Goal: Information Seeking & Learning: Learn about a topic

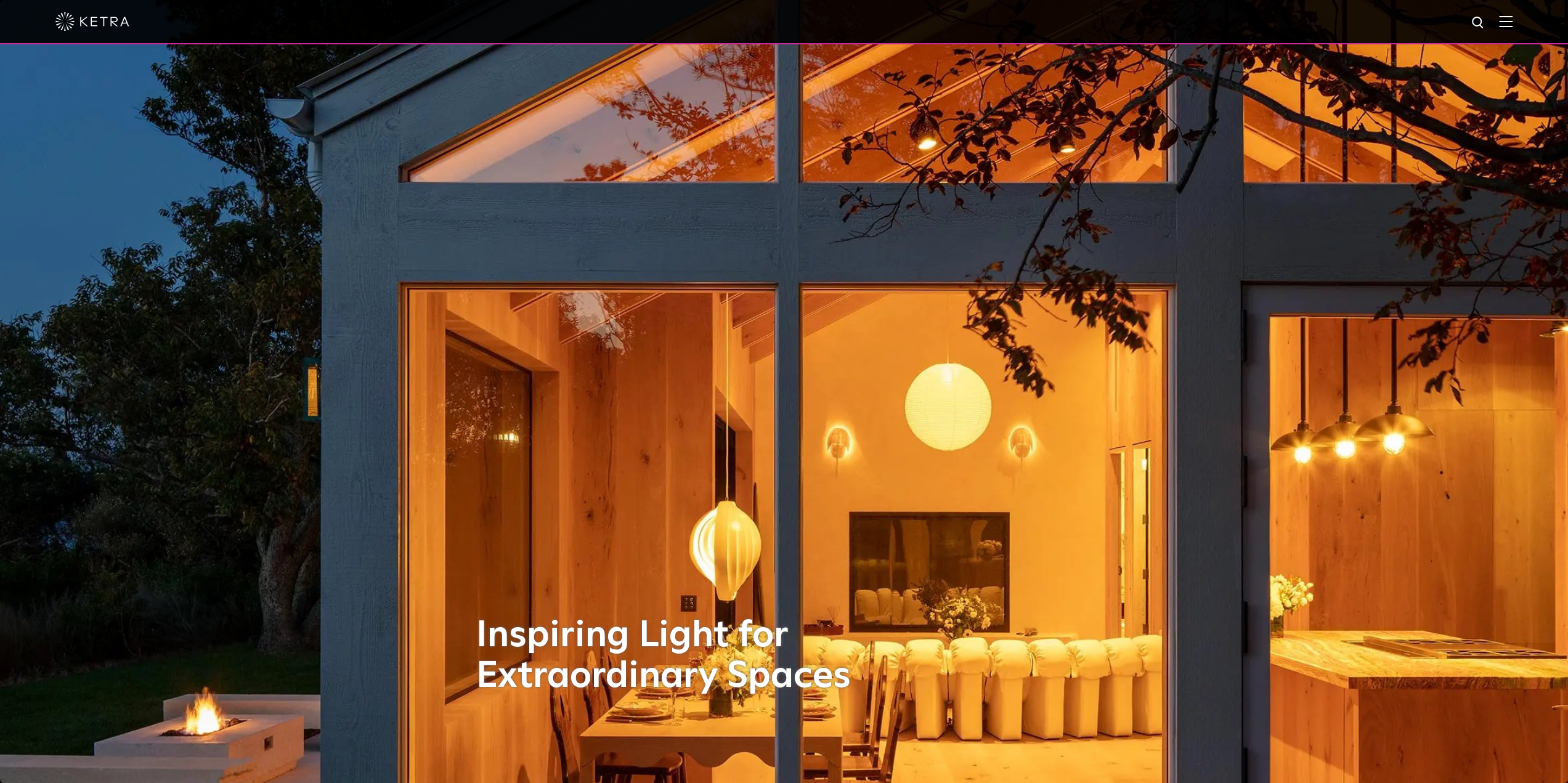
click at [1513, 23] on img at bounding box center [1506, 21] width 14 height 12
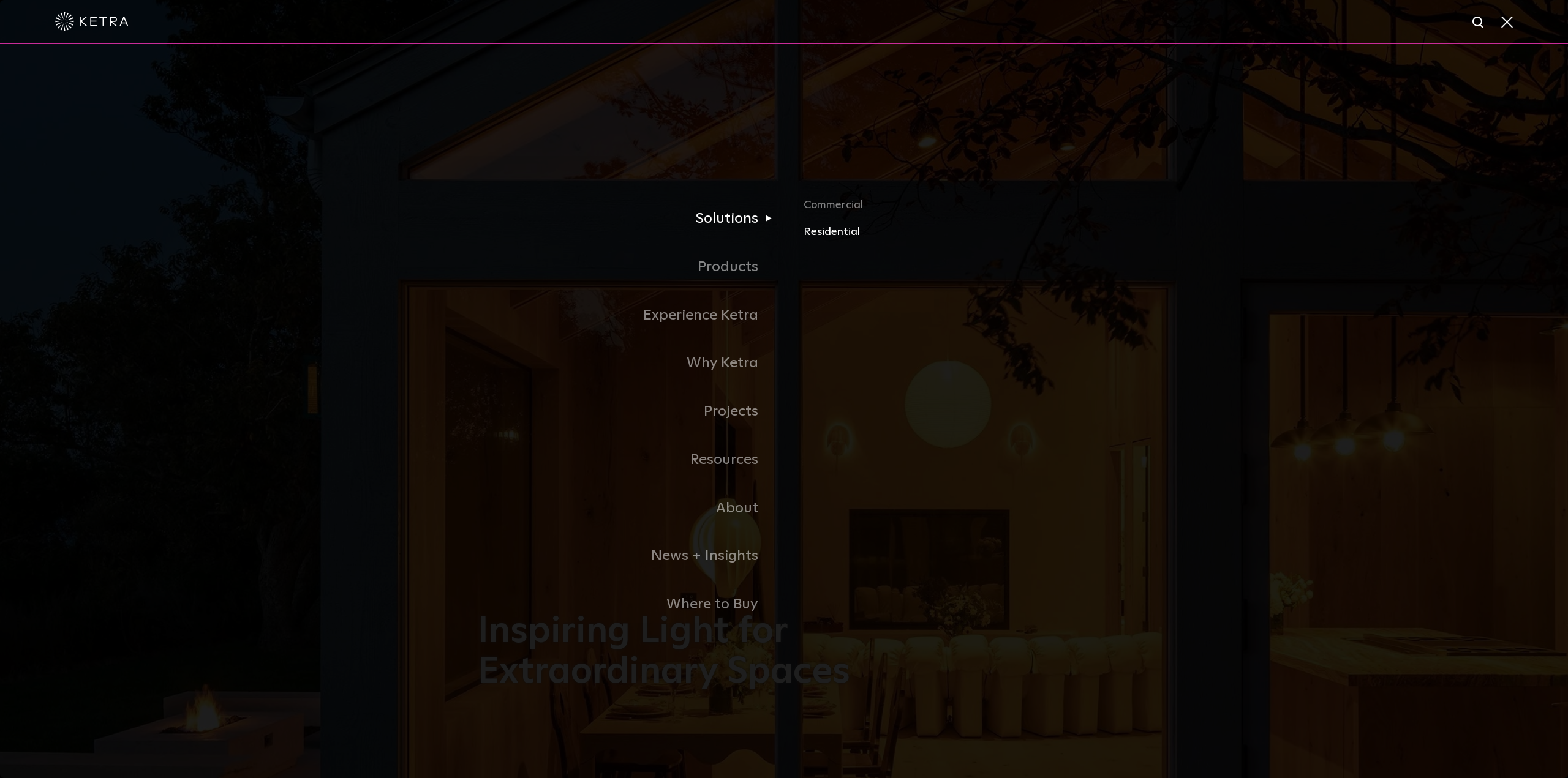
click at [841, 233] on link "Residential" at bounding box center [947, 232] width 286 height 18
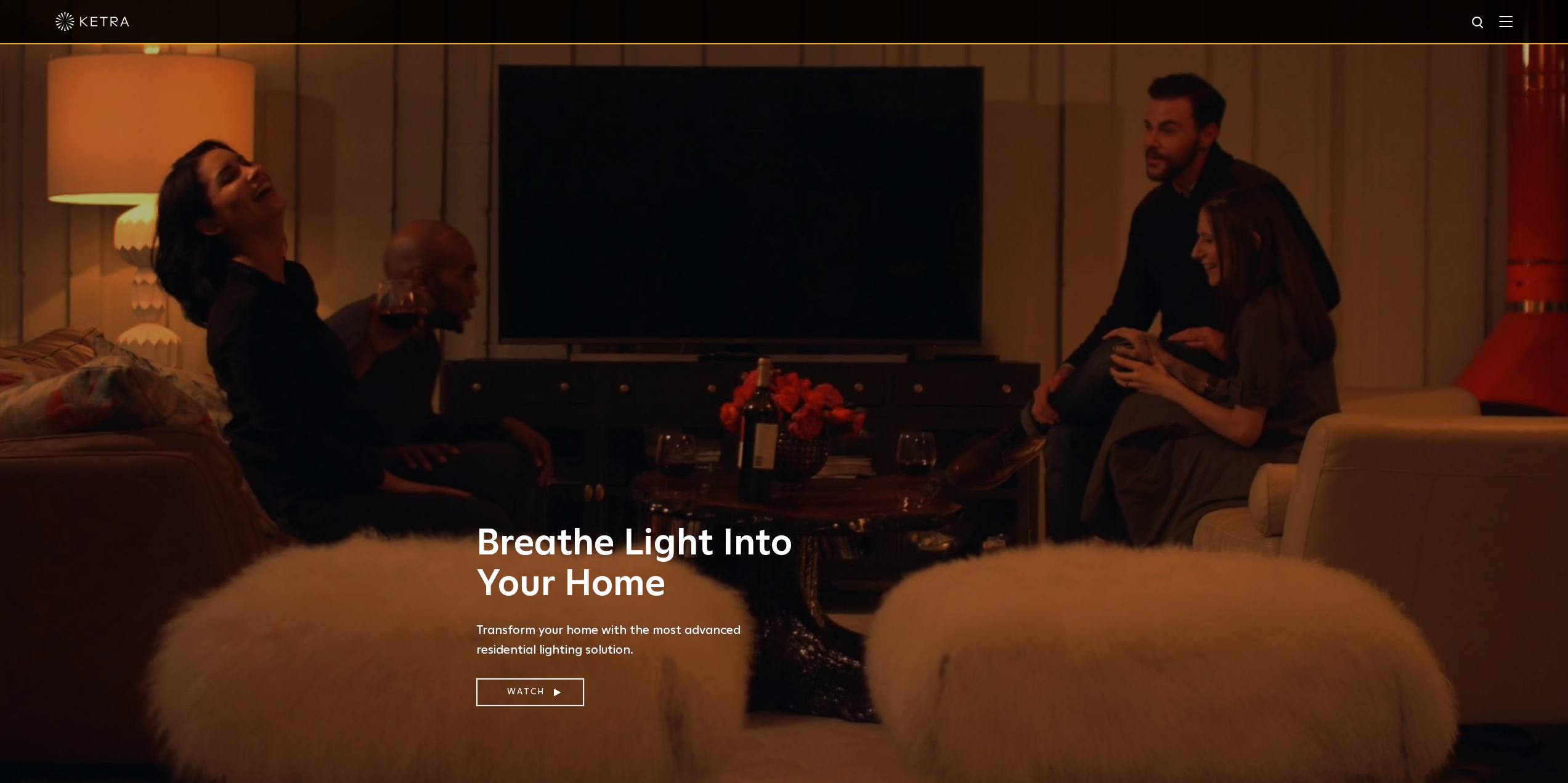
click at [1513, 26] on img at bounding box center [1506, 21] width 14 height 12
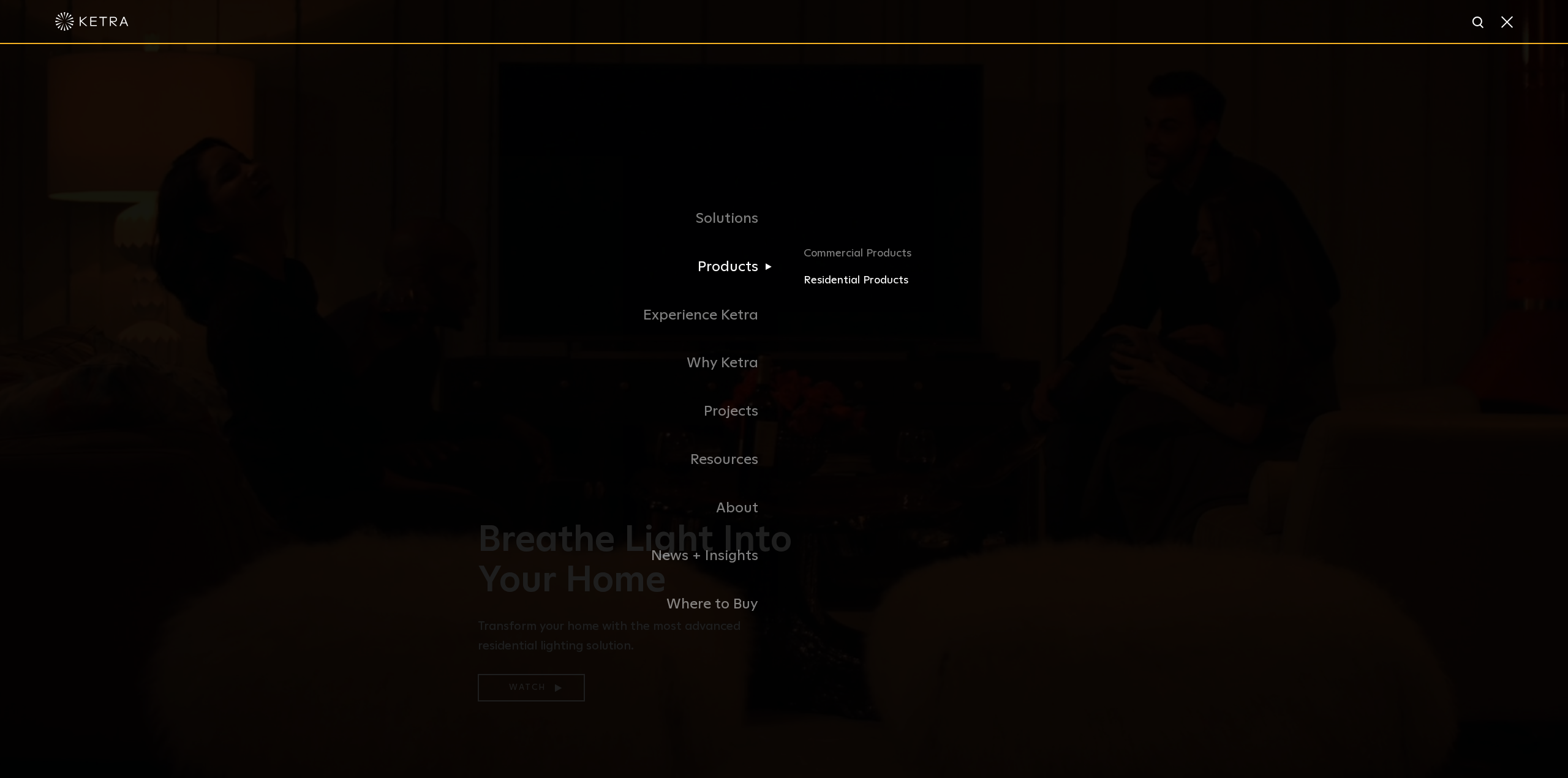
click at [833, 280] on link "Residential Products" at bounding box center [947, 281] width 286 height 18
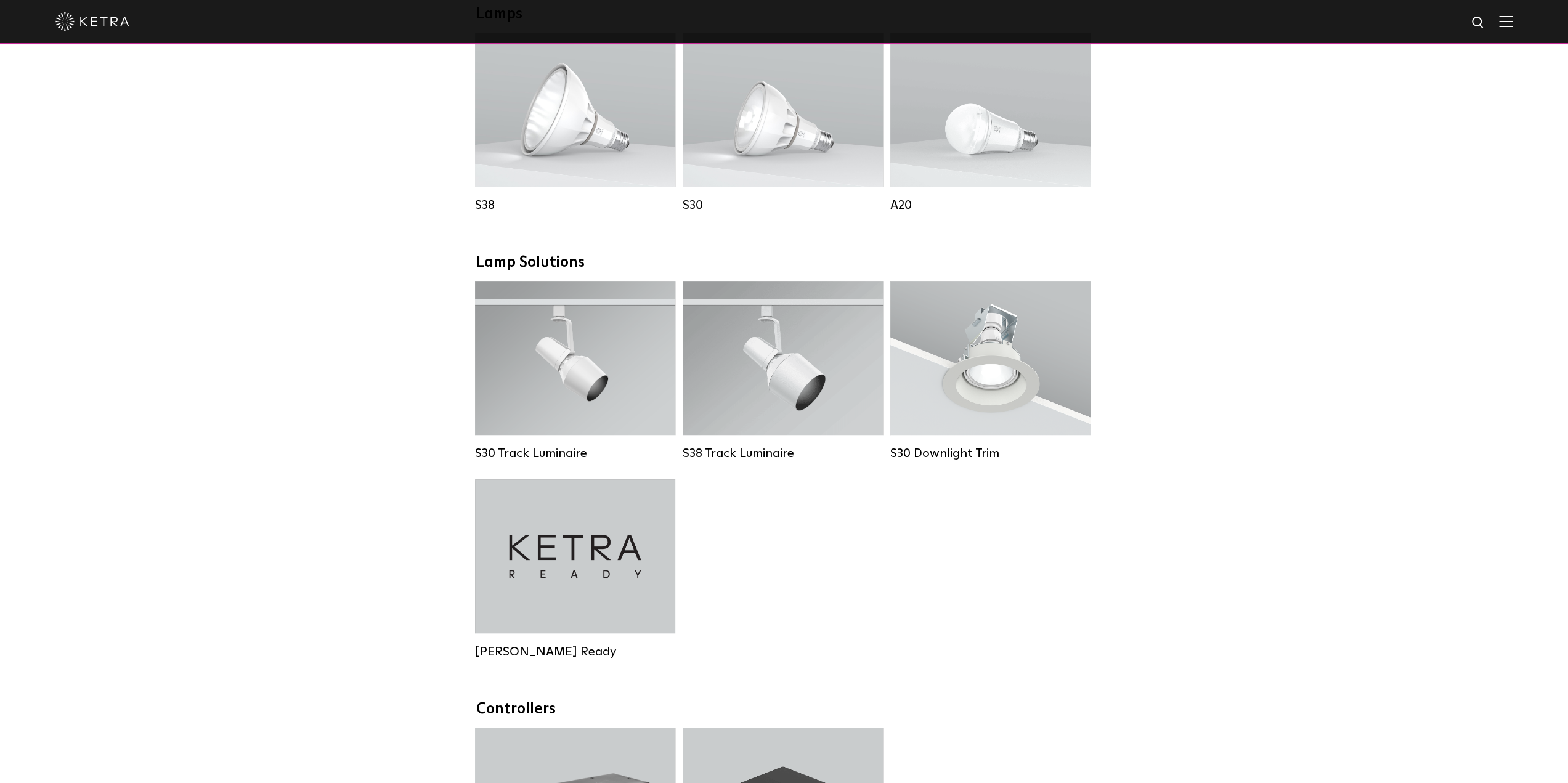
scroll to position [801, 0]
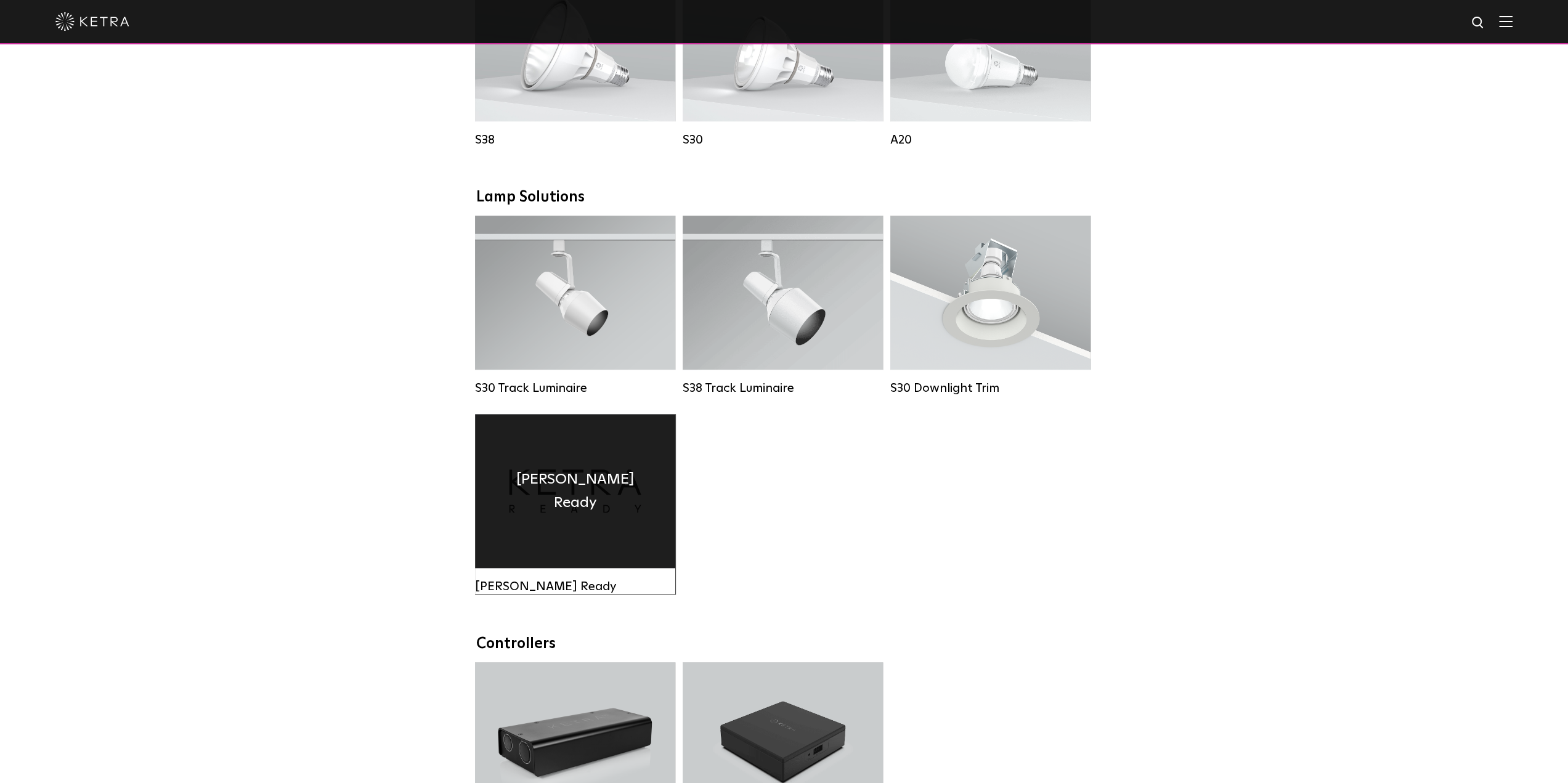
click at [550, 508] on h4 "Ketra Ready" at bounding box center [575, 491] width 163 height 47
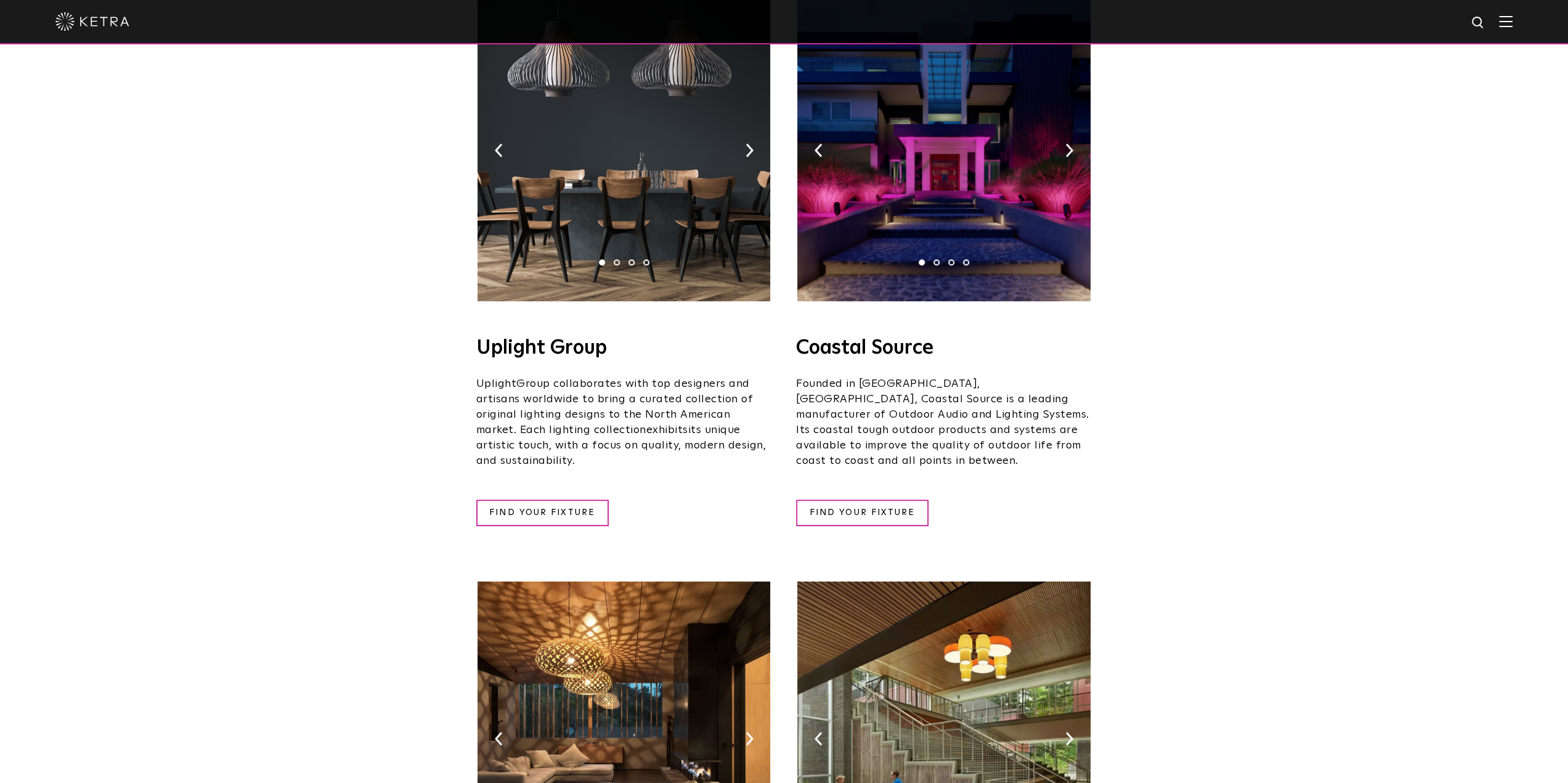
scroll to position [247, 0]
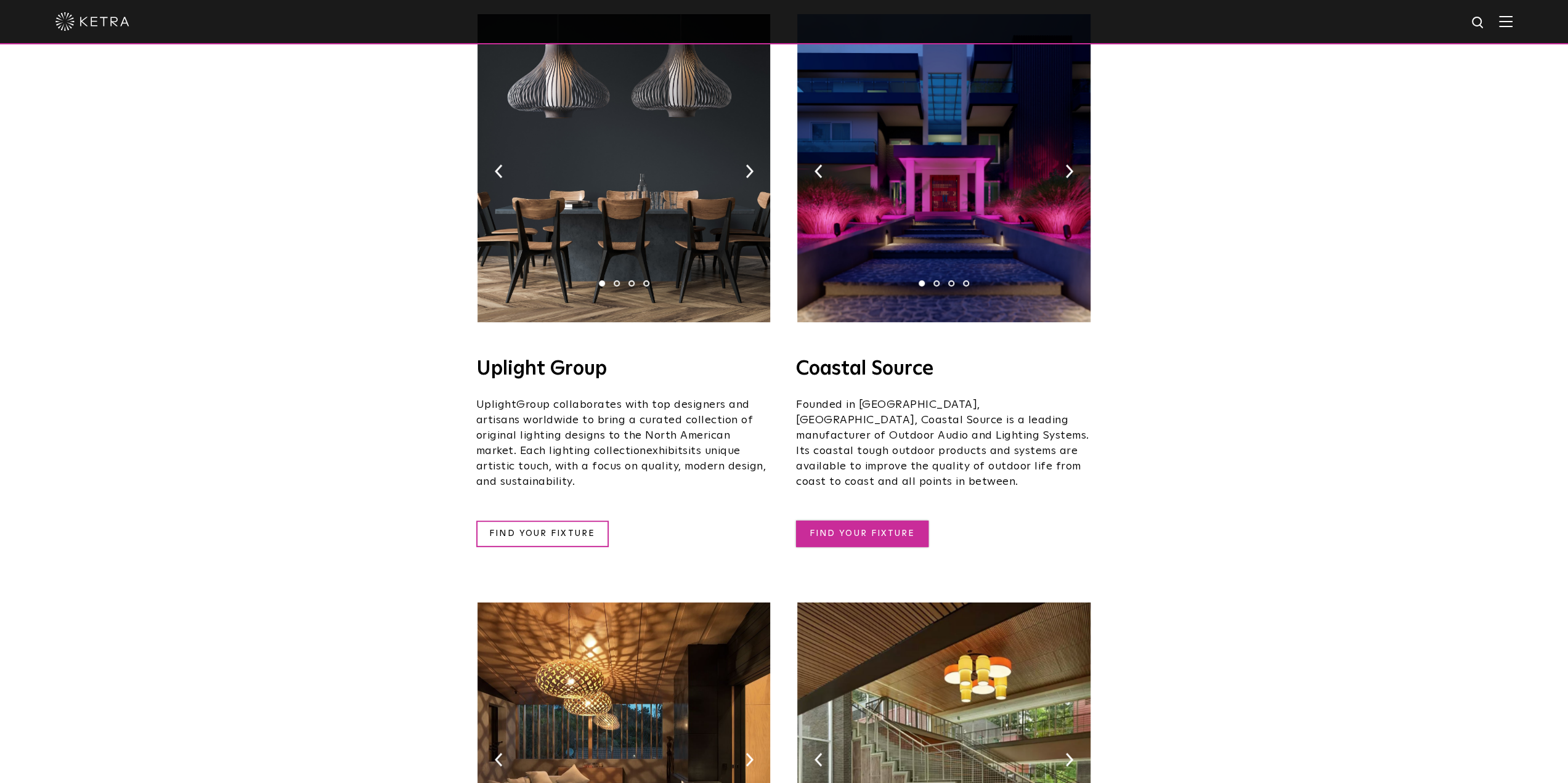
click at [853, 521] on link "FIND YOUR FIXTURE" at bounding box center [862, 534] width 132 height 26
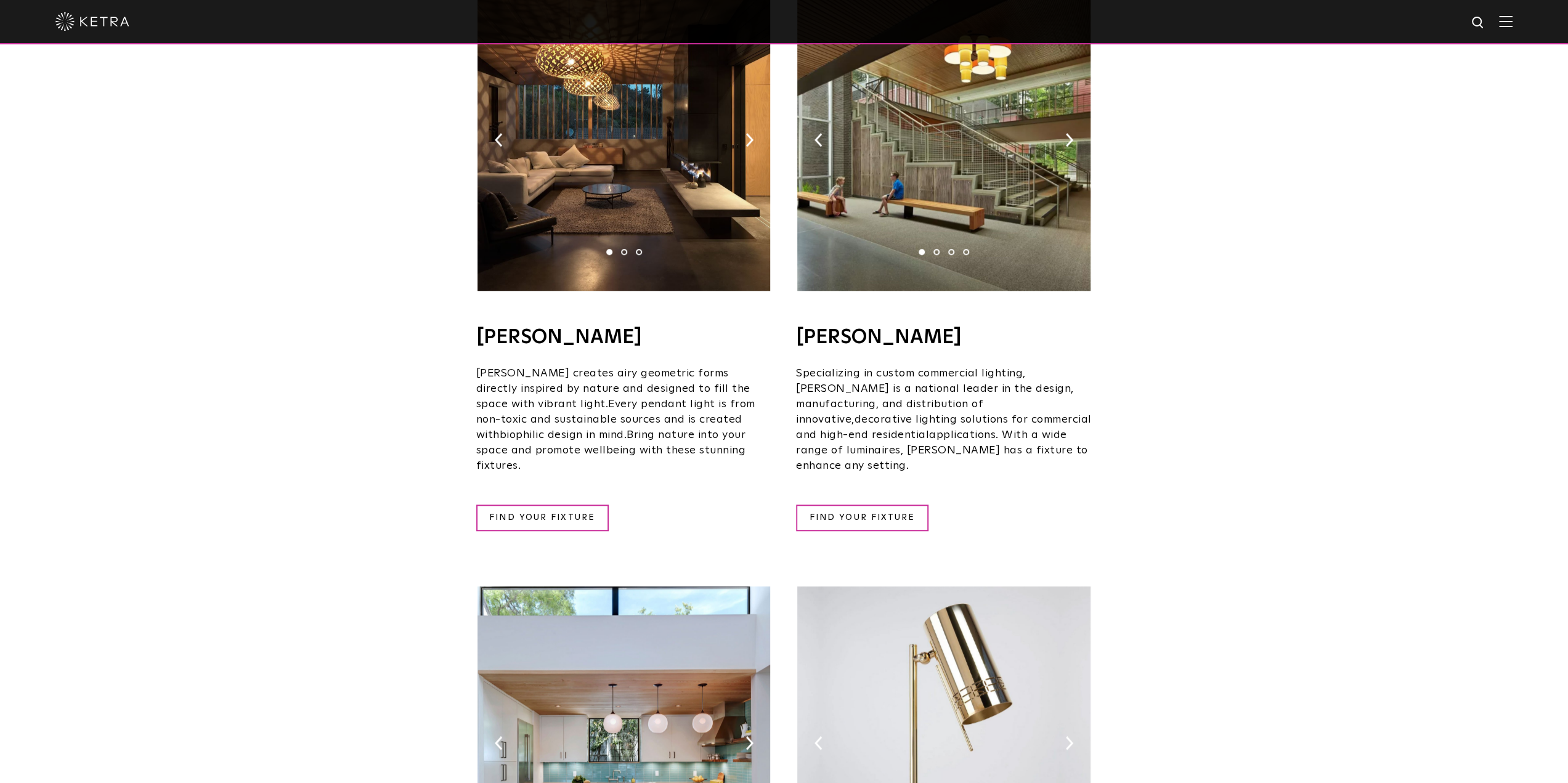
scroll to position [801, 0]
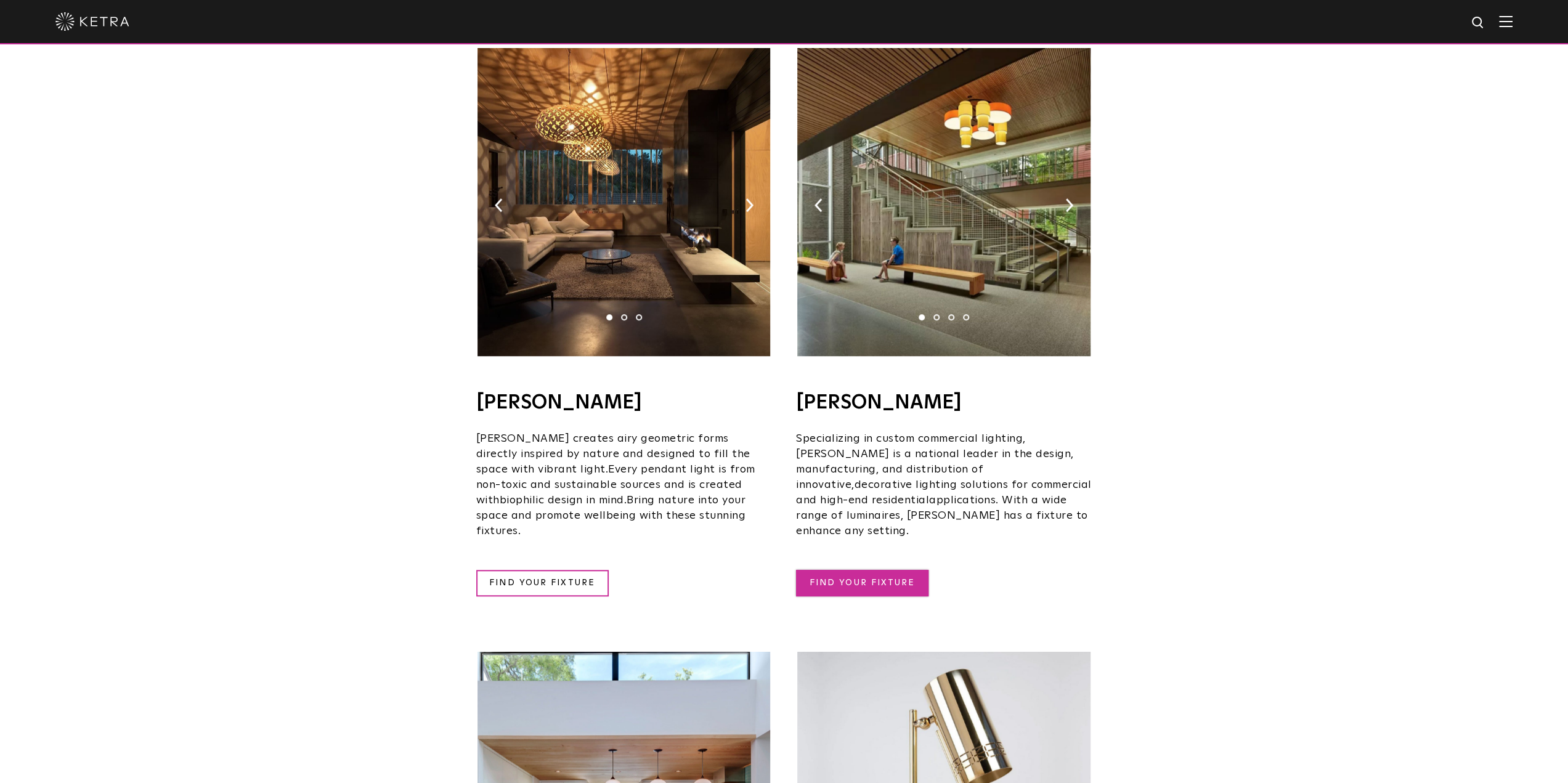
click at [880, 570] on link "FIND YOUR FIXTURE" at bounding box center [862, 583] width 132 height 26
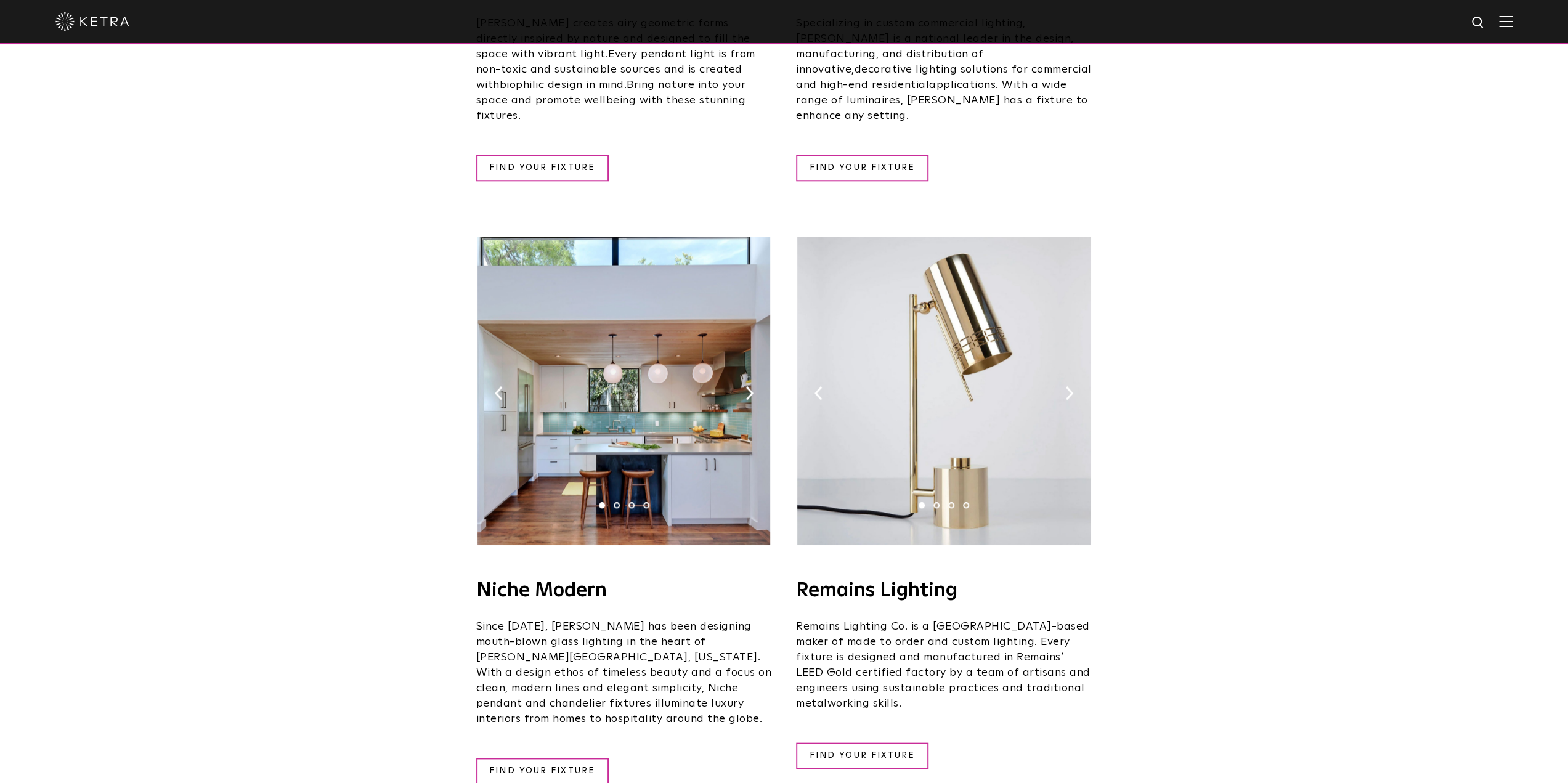
scroll to position [1294, 0]
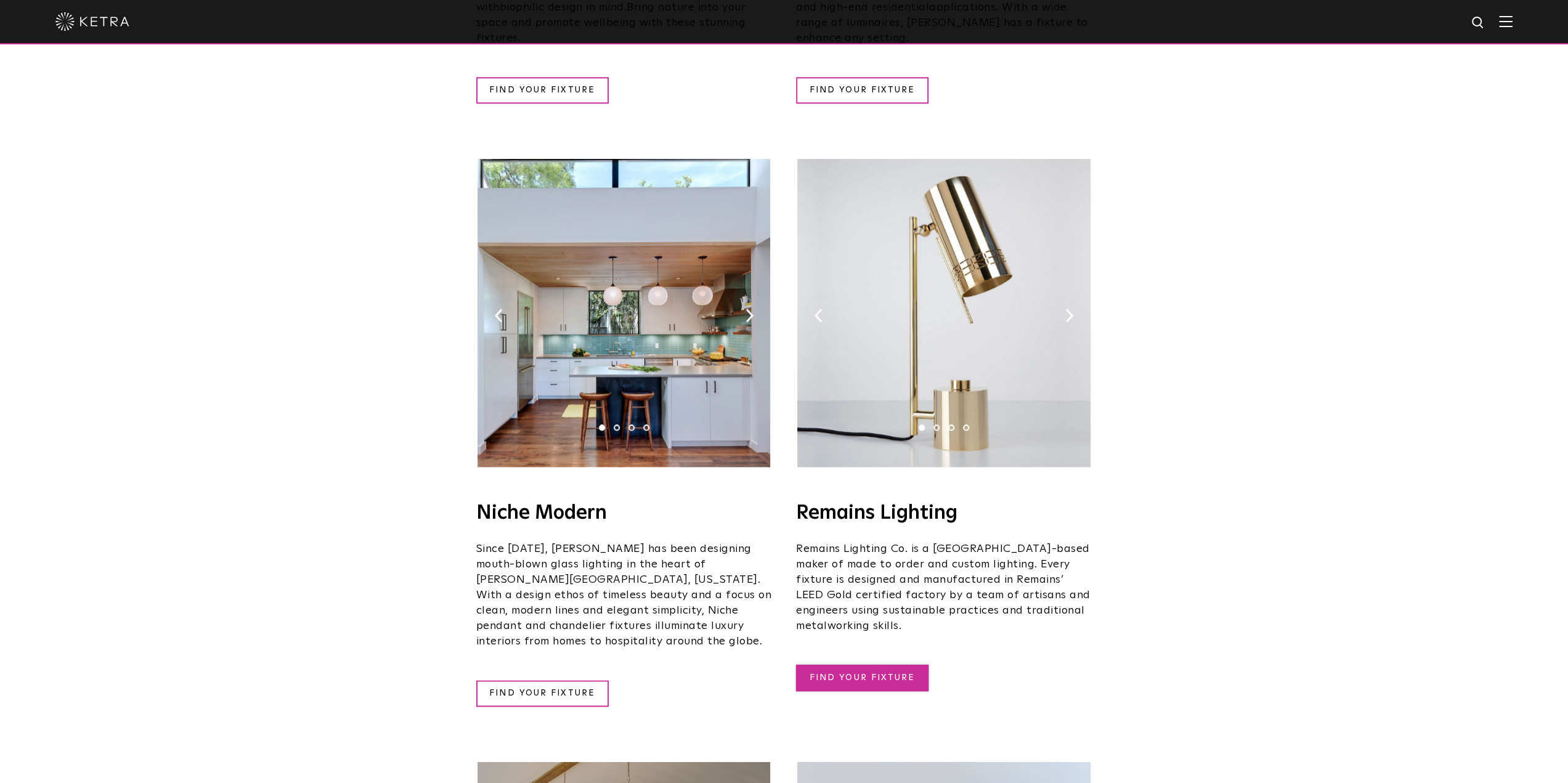
click at [850, 665] on link "FIND YOUR FIXTURE" at bounding box center [862, 678] width 132 height 26
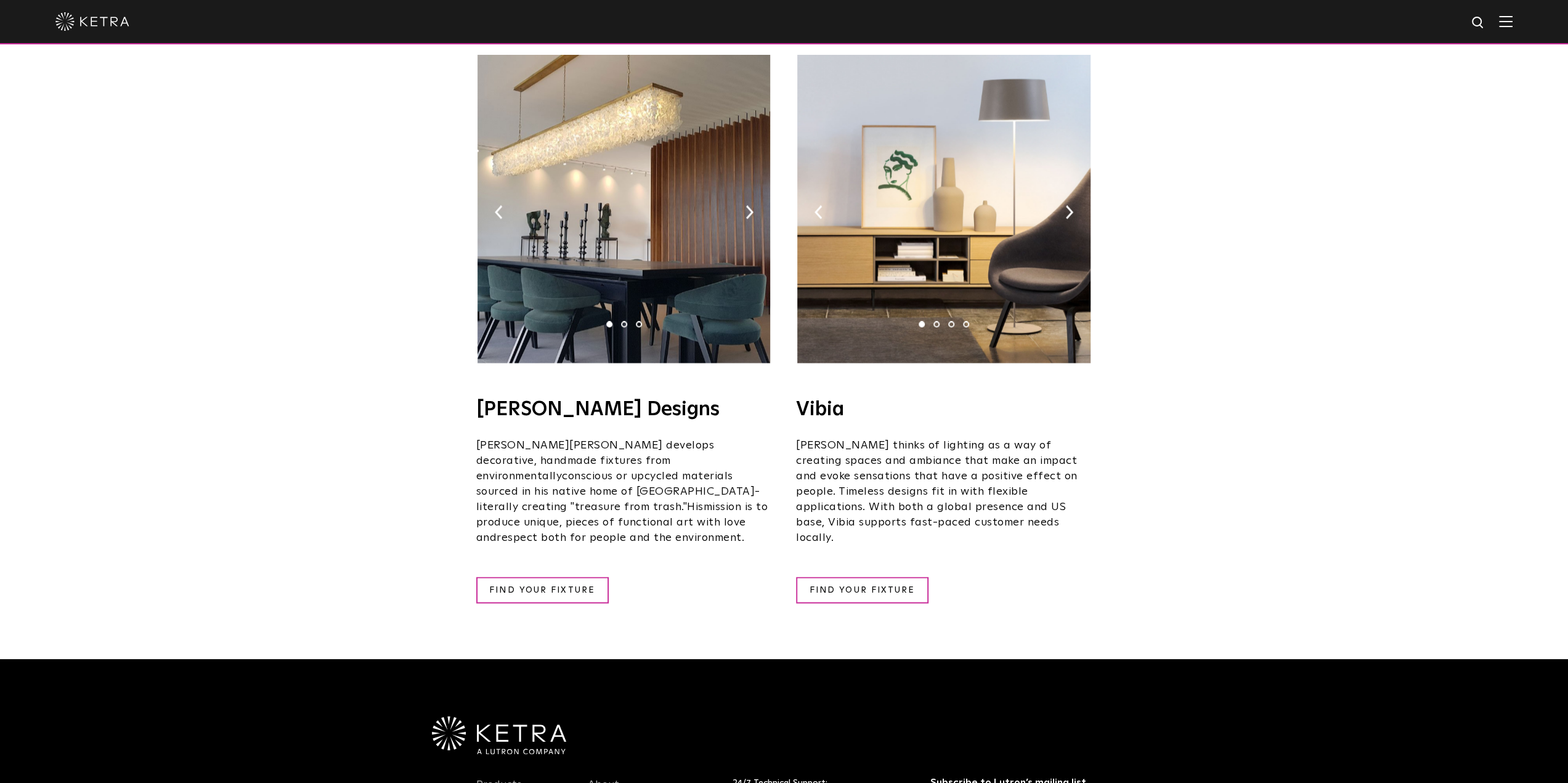
scroll to position [2095, 0]
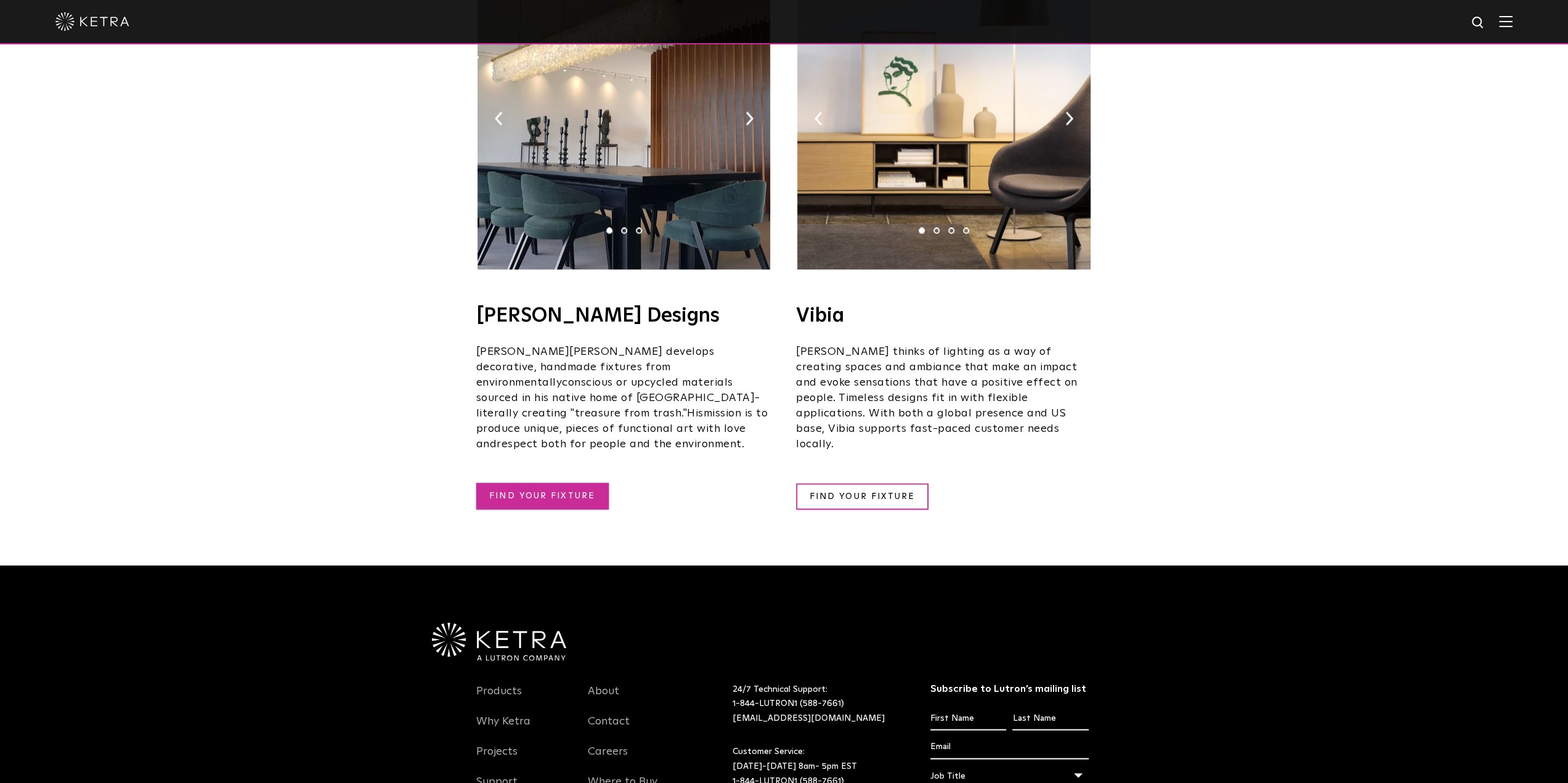
click at [569, 483] on link "FIND YOUR FIXTURE" at bounding box center [542, 496] width 132 height 26
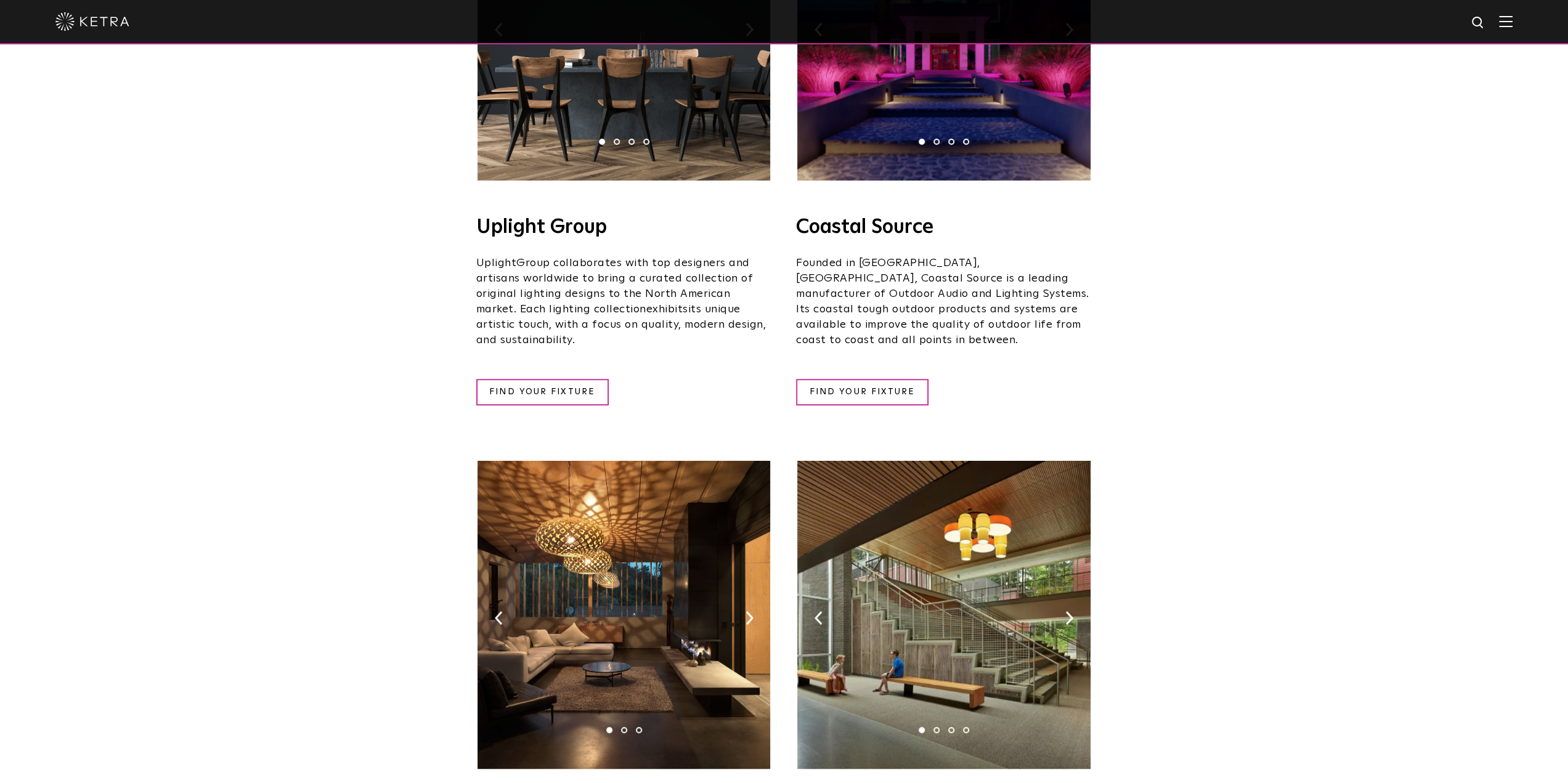
scroll to position [0, 0]
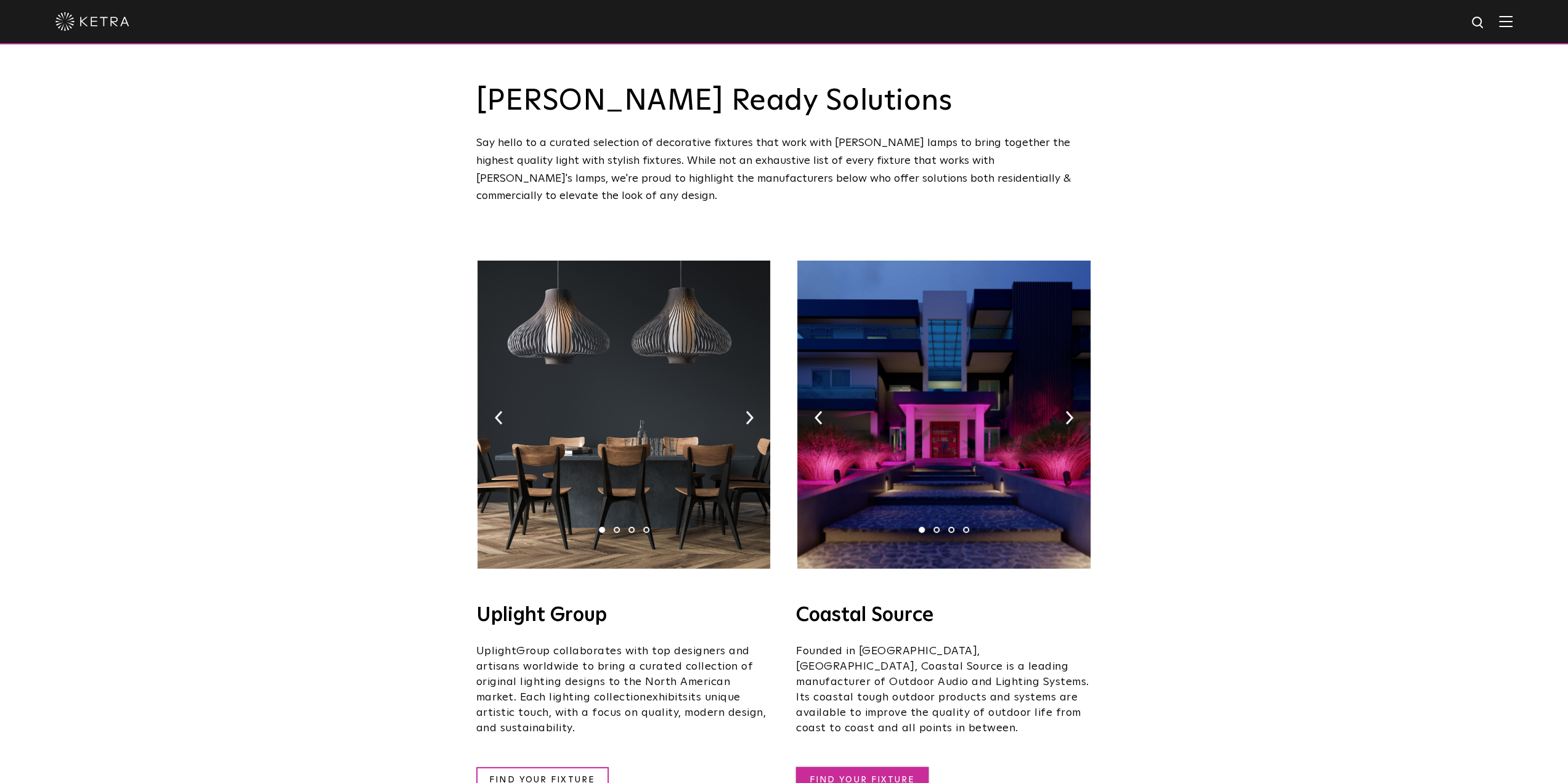
click at [873, 767] on link "FIND YOUR FIXTURE" at bounding box center [862, 780] width 132 height 26
click at [1512, 24] on img at bounding box center [1506, 21] width 14 height 12
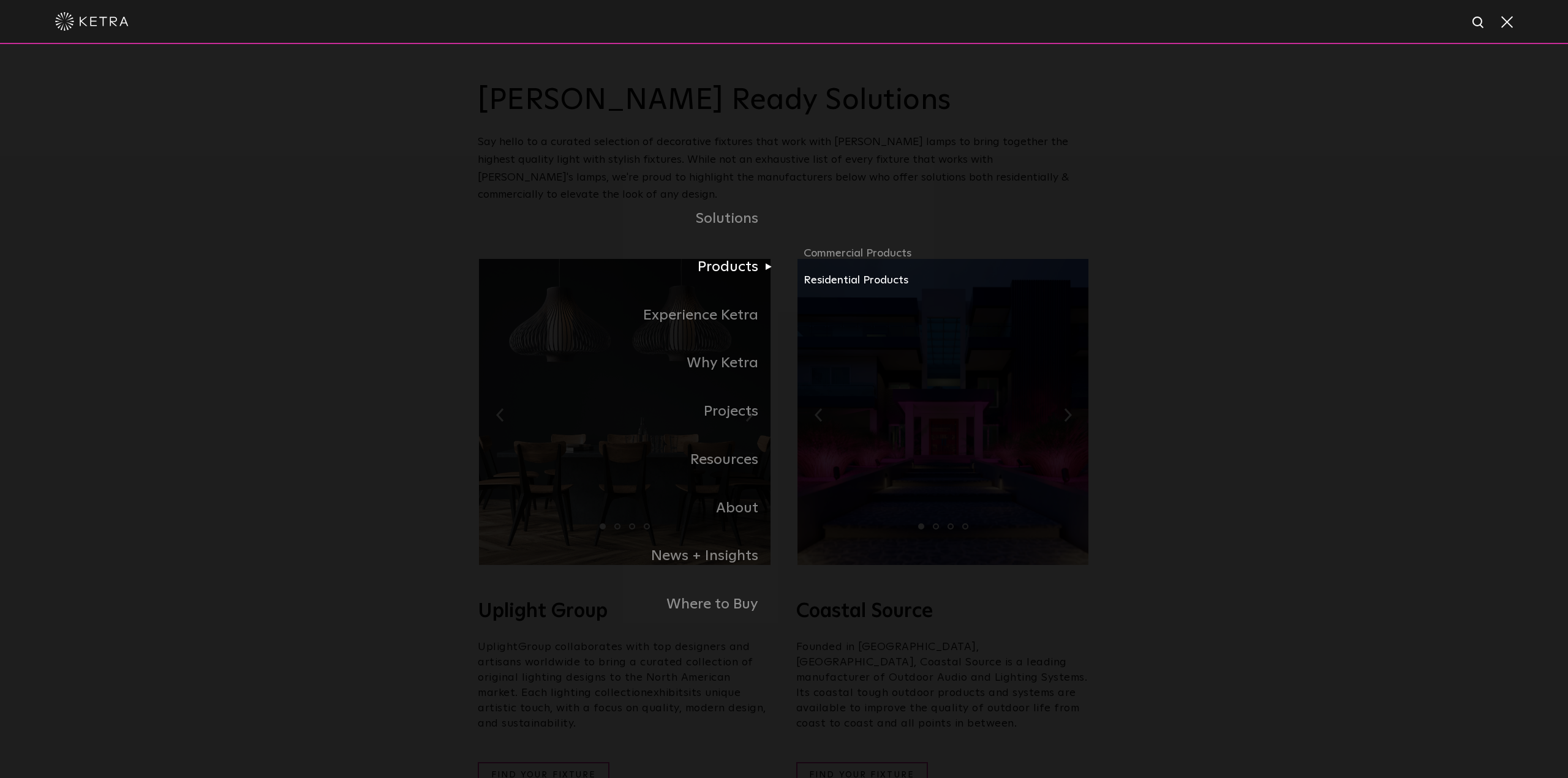
click at [839, 282] on link "Residential Products" at bounding box center [947, 281] width 286 height 18
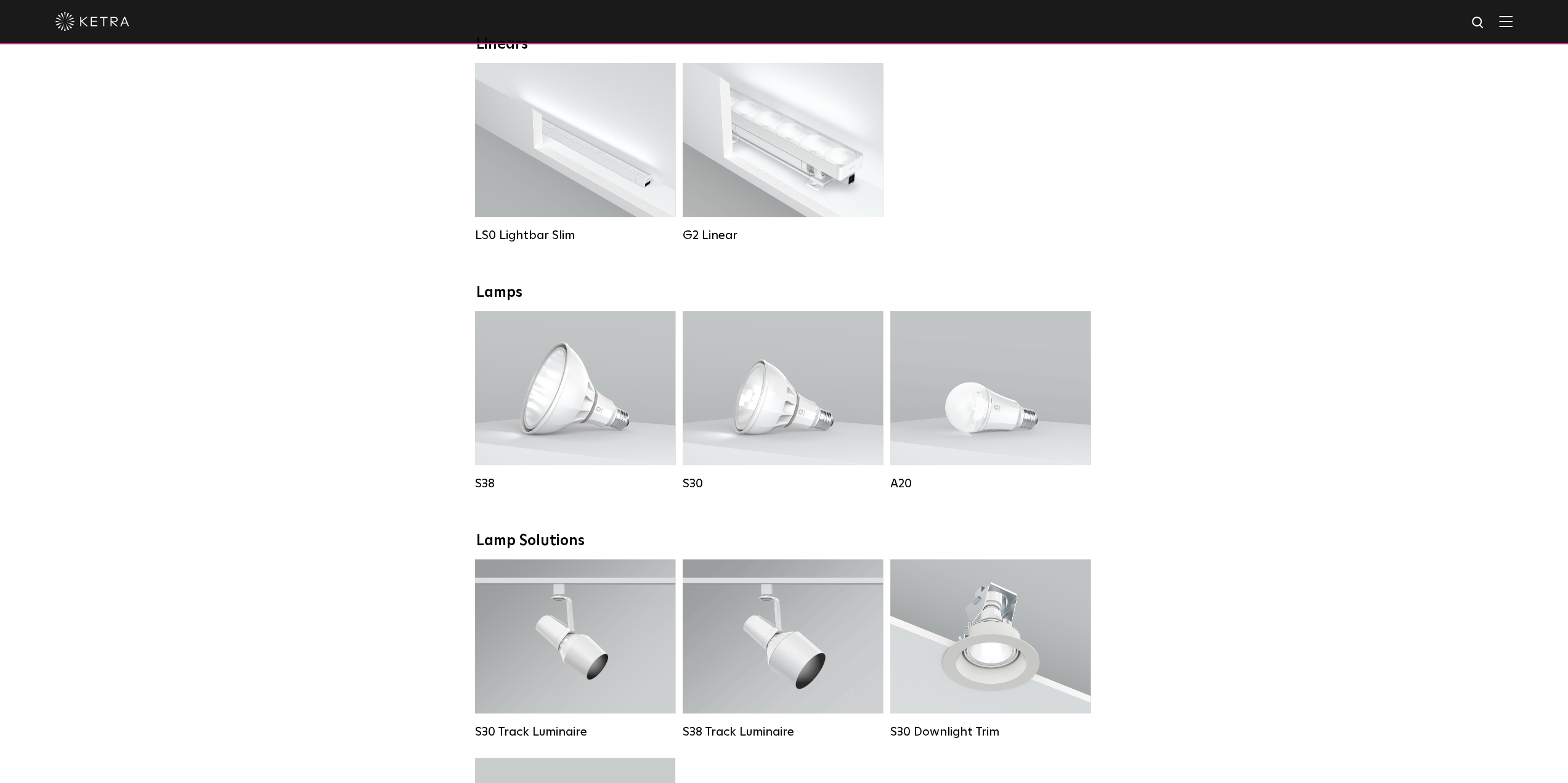
scroll to position [555, 0]
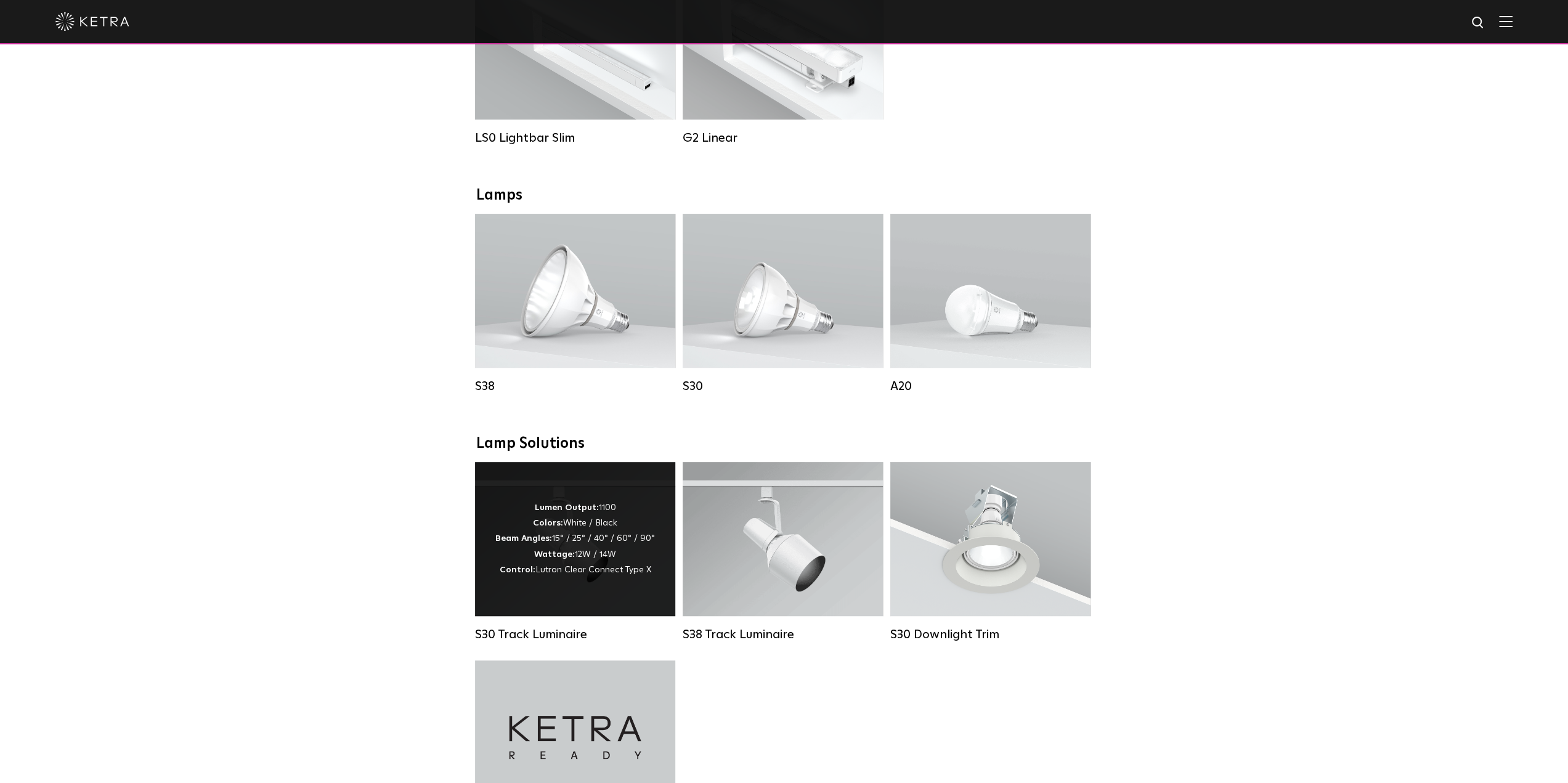
click at [526, 574] on strong "Control:" at bounding box center [517, 569] width 36 height 9
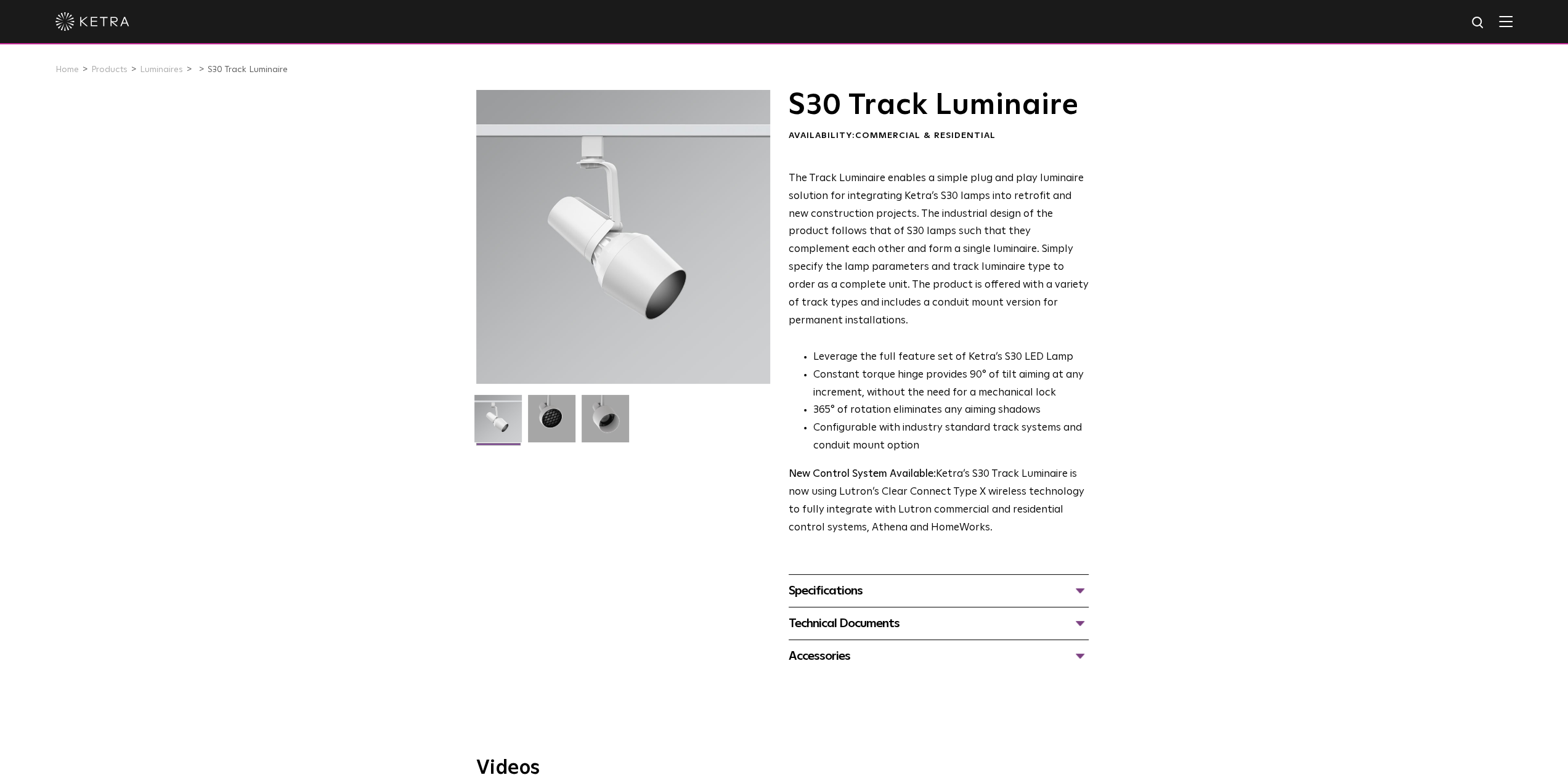
click at [848, 581] on div "Specifications" at bounding box center [939, 590] width 300 height 20
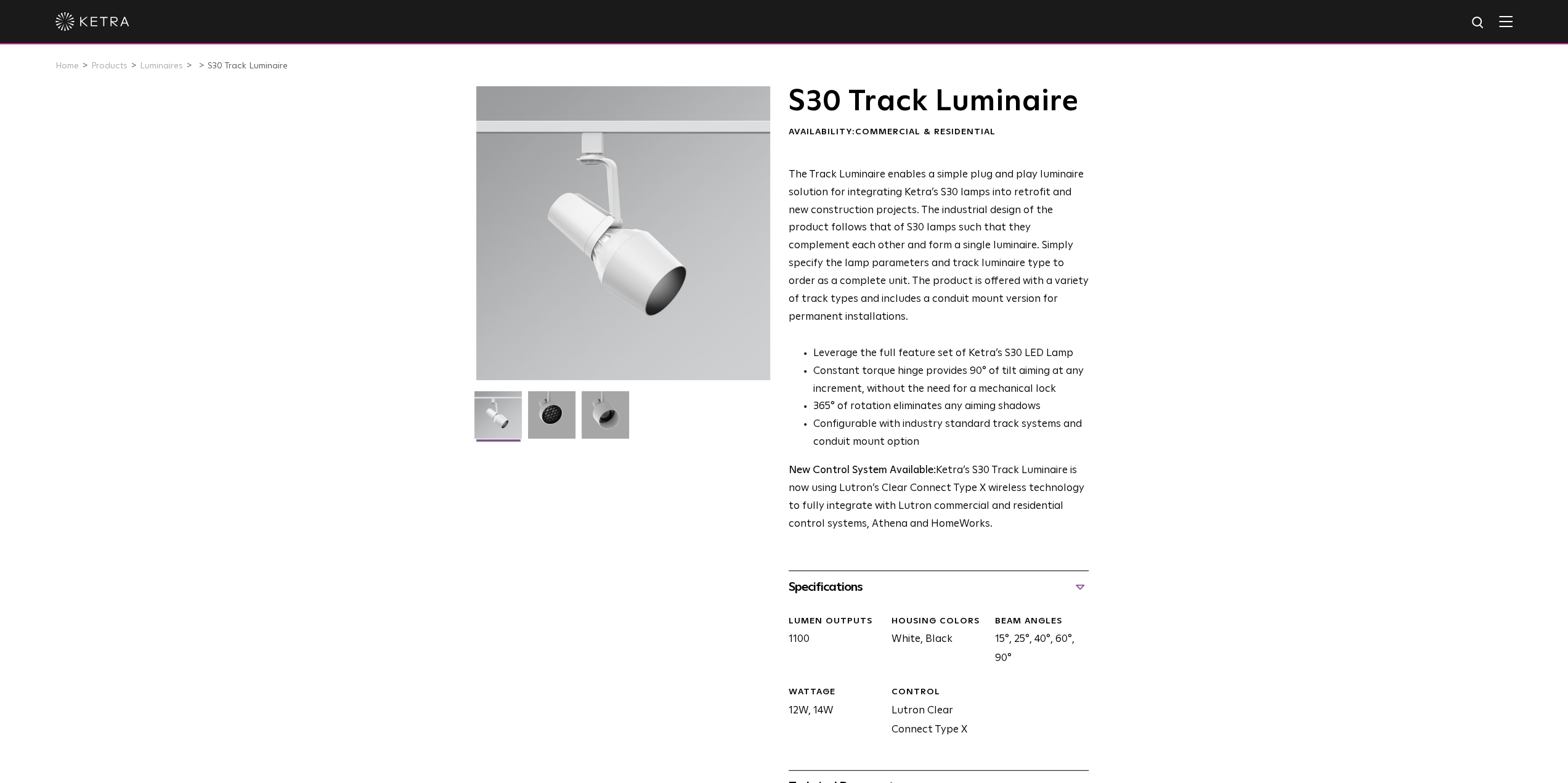
scroll to position [247, 0]
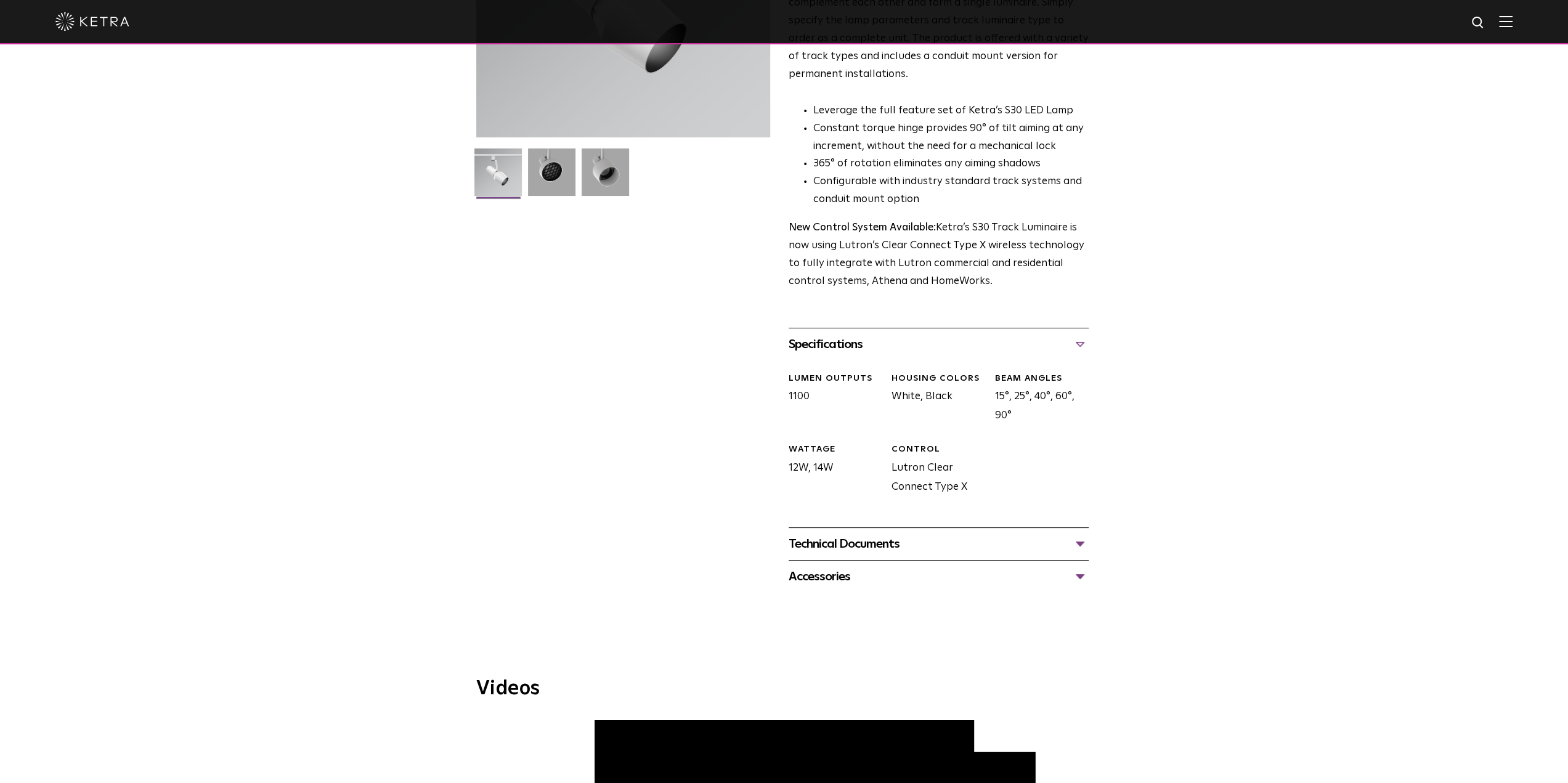
click at [875, 534] on div "Technical Documents" at bounding box center [939, 544] width 300 height 20
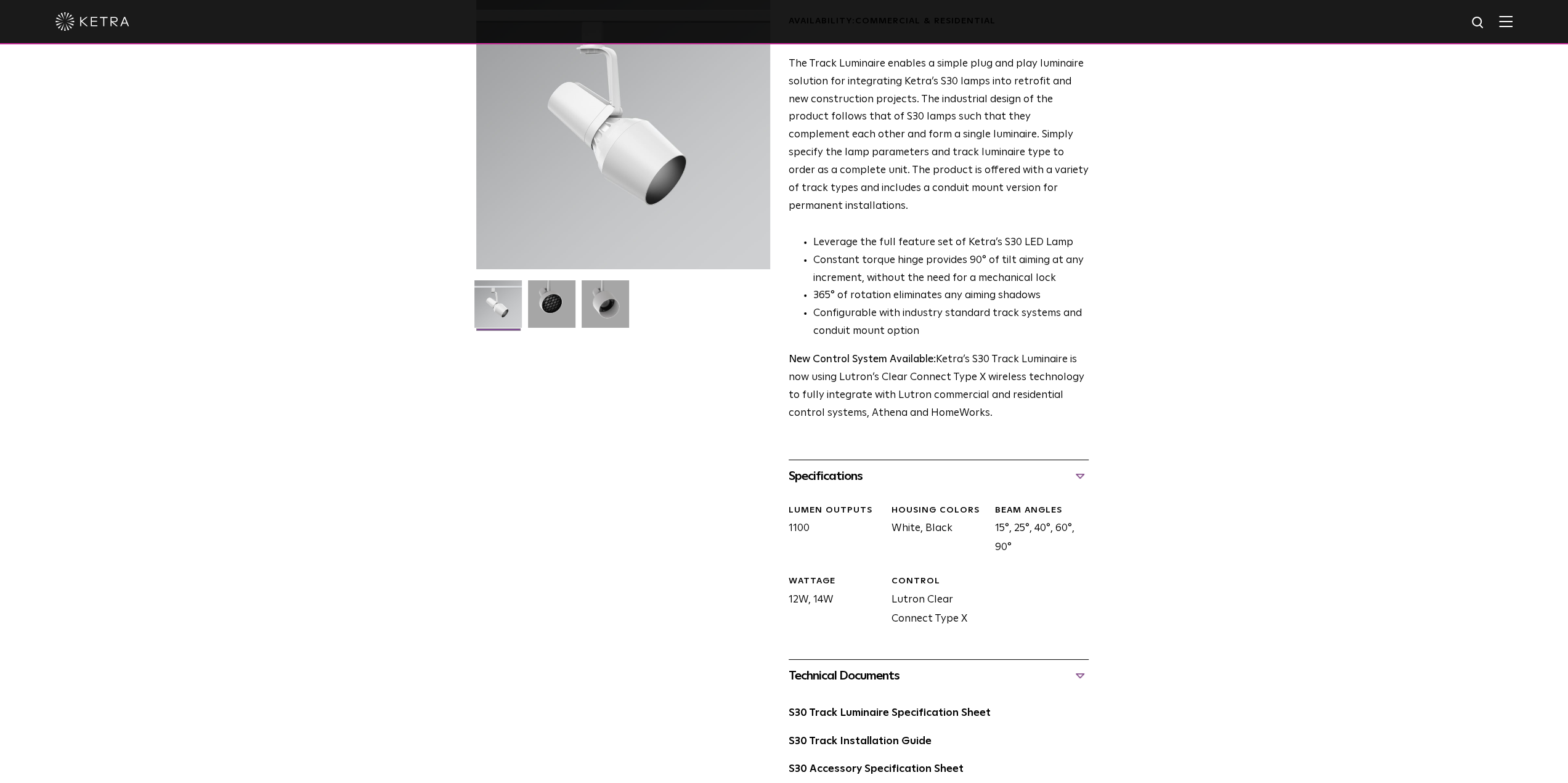
scroll to position [185, 0]
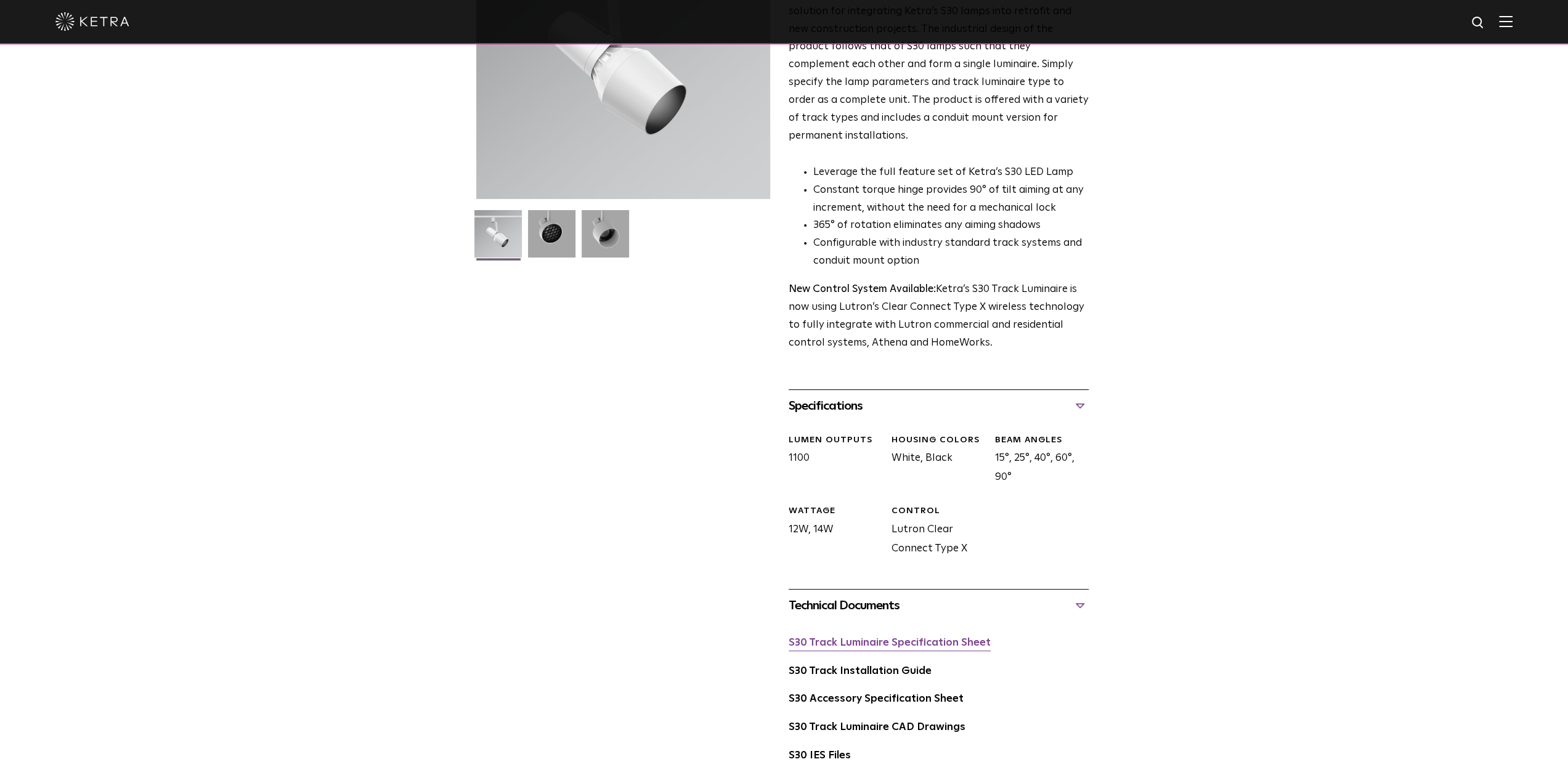
click at [857, 638] on link "S30 Track Luminaire Specification Sheet" at bounding box center [890, 643] width 202 height 10
